Goal: Transaction & Acquisition: Purchase product/service

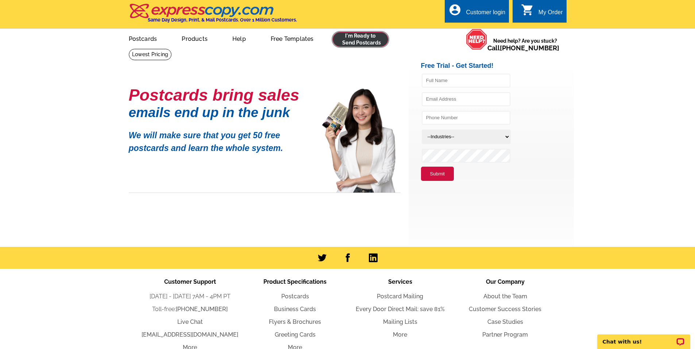
click at [376, 42] on link at bounding box center [361, 39] width 56 height 15
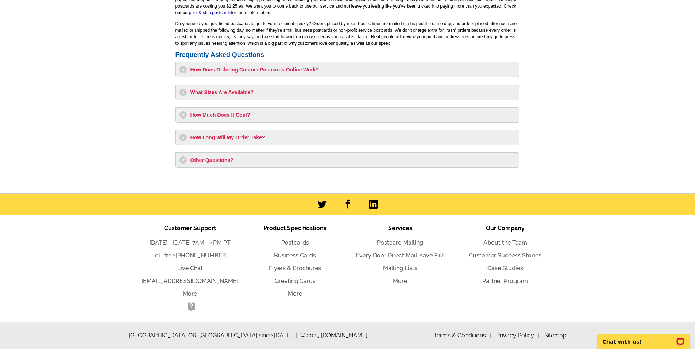
drag, startPoint x: 560, startPoint y: 94, endPoint x: 559, endPoint y: 164, distance: 69.7
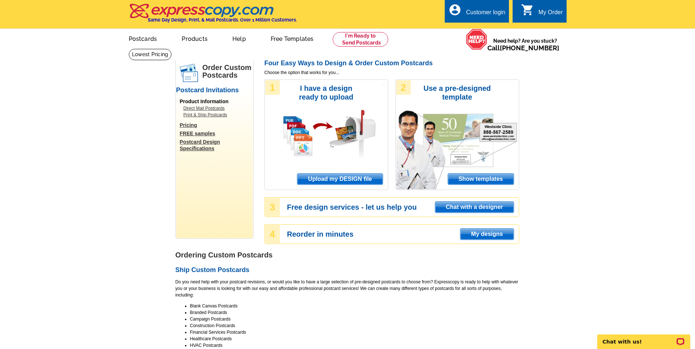
drag, startPoint x: 559, startPoint y: 164, endPoint x: 549, endPoint y: 57, distance: 107.0
click at [348, 177] on span "Upload my DESIGN file" at bounding box center [339, 179] width 85 height 11
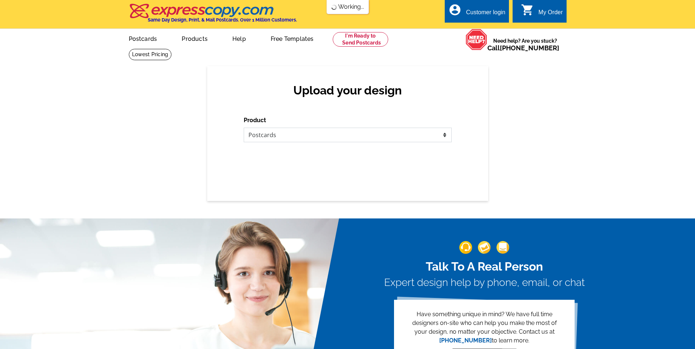
click at [334, 132] on select "Please select the type of file... Postcards Business Cards Letters and flyers G…" at bounding box center [348, 135] width 208 height 15
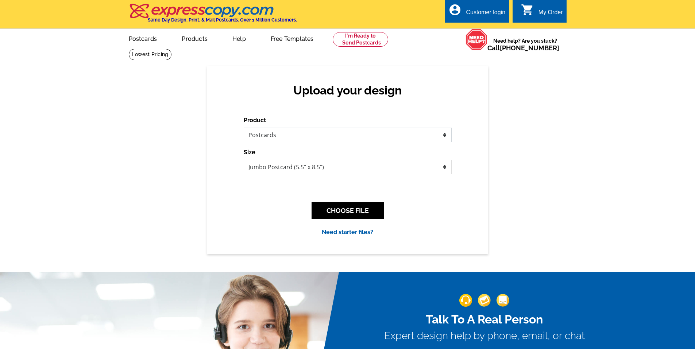
click at [244, 128] on select "Please select the type of file... Postcards Business Cards Letters and flyers G…" at bounding box center [348, 135] width 208 height 15
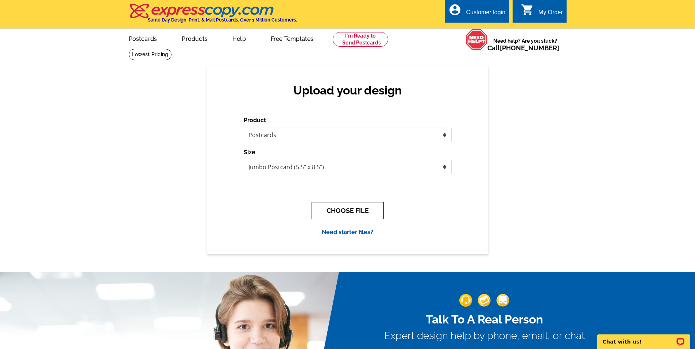
click at [341, 215] on button "CHOOSE FILE" at bounding box center [348, 210] width 72 height 17
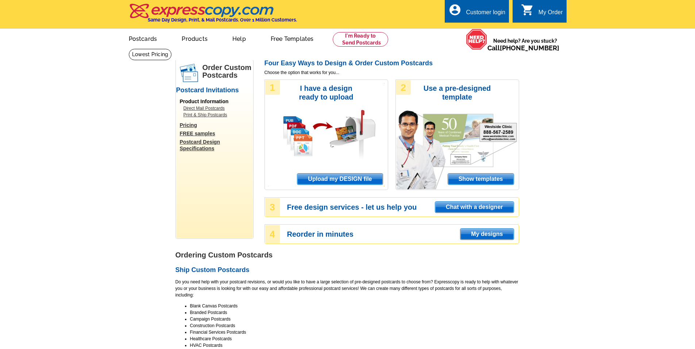
click at [319, 184] on span "Upload my DESIGN file" at bounding box center [339, 179] width 85 height 11
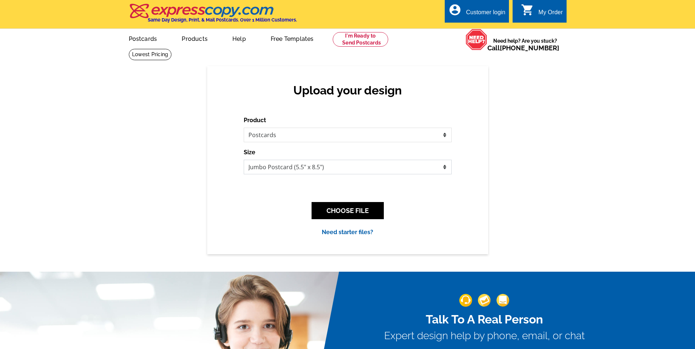
click at [290, 170] on select "Jumbo Postcard (5.5" x 8.5") Regular Postcard (4.25" x 5.6") Panoramic Postcard…" at bounding box center [348, 167] width 208 height 15
